Goal: Navigation & Orientation: Find specific page/section

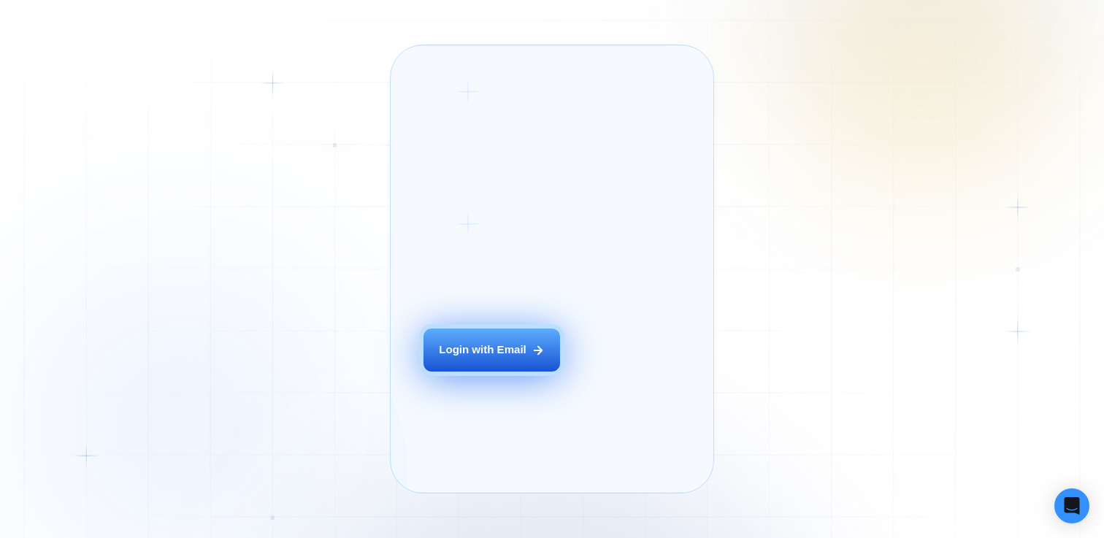
click at [500, 360] on button "Login with Email" at bounding box center [491, 350] width 137 height 43
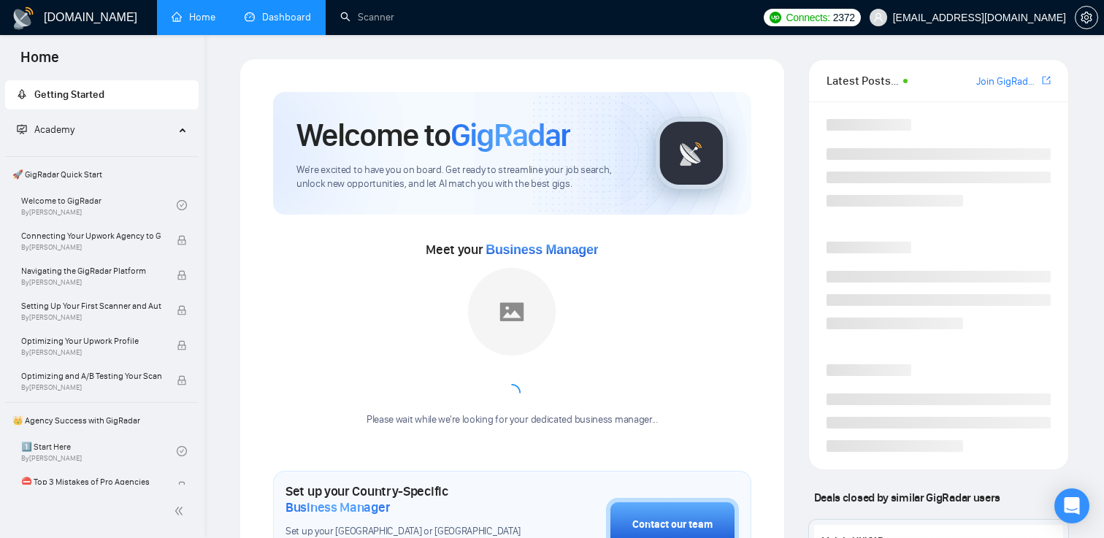
click at [288, 17] on link "Dashboard" at bounding box center [278, 17] width 66 height 12
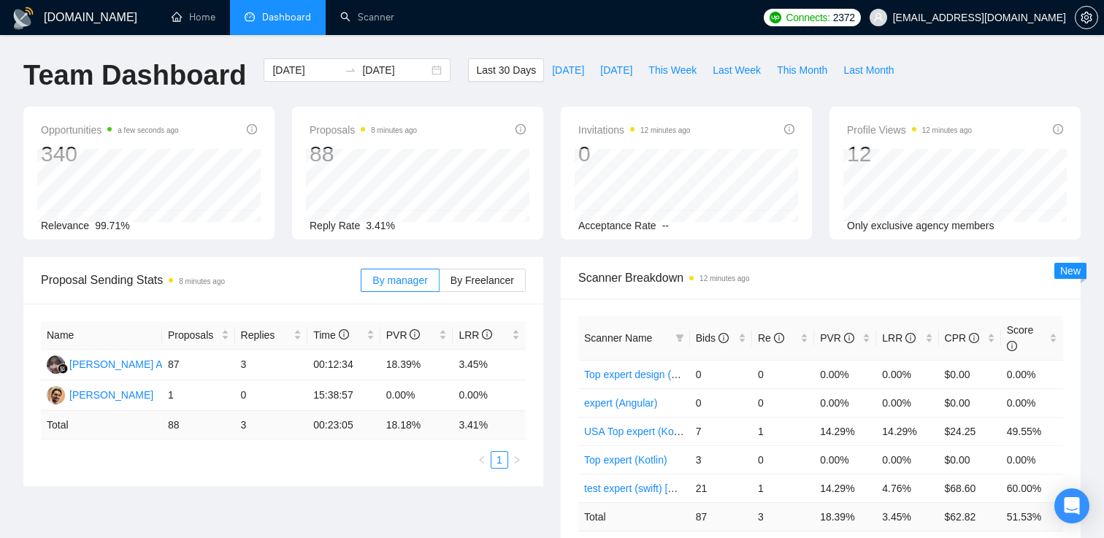
click at [654, 18] on ul "Home Dashboard Scanner" at bounding box center [454, 17] width 604 height 35
